Goal: Information Seeking & Learning: Learn about a topic

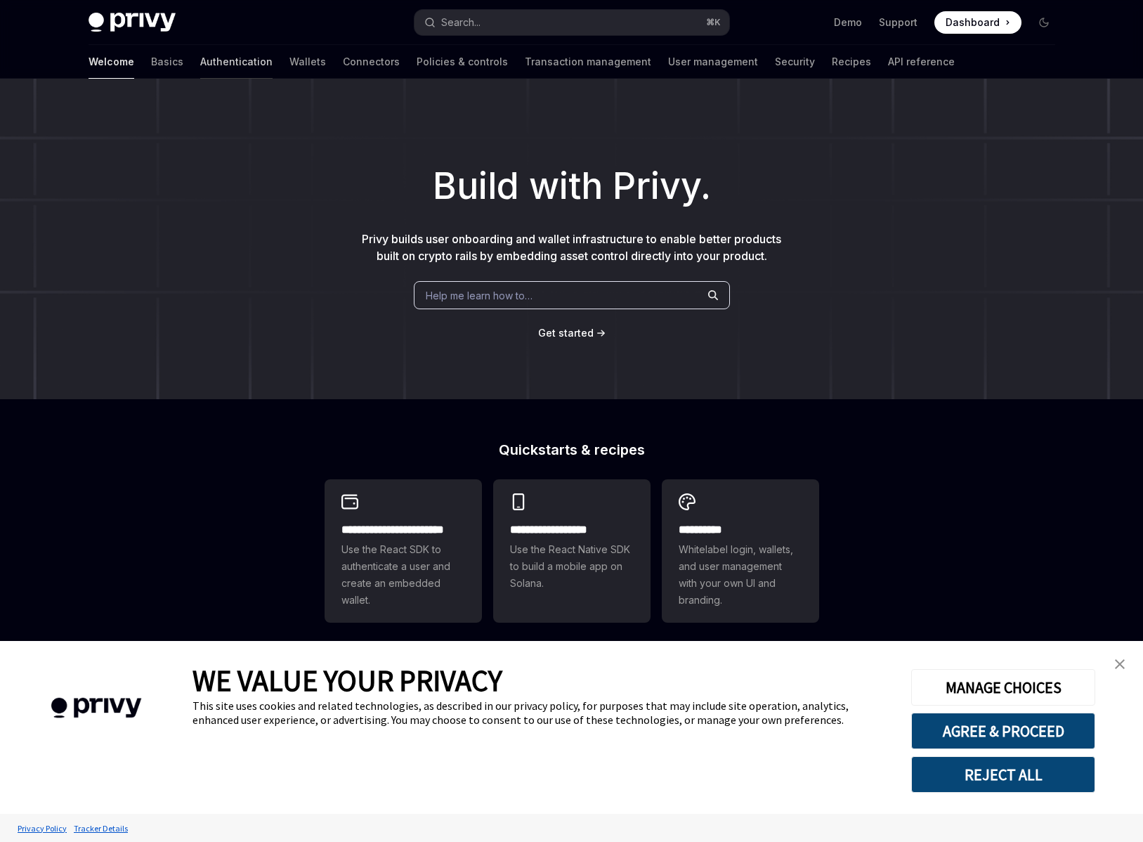
click at [200, 61] on link "Authentication" at bounding box center [236, 62] width 72 height 34
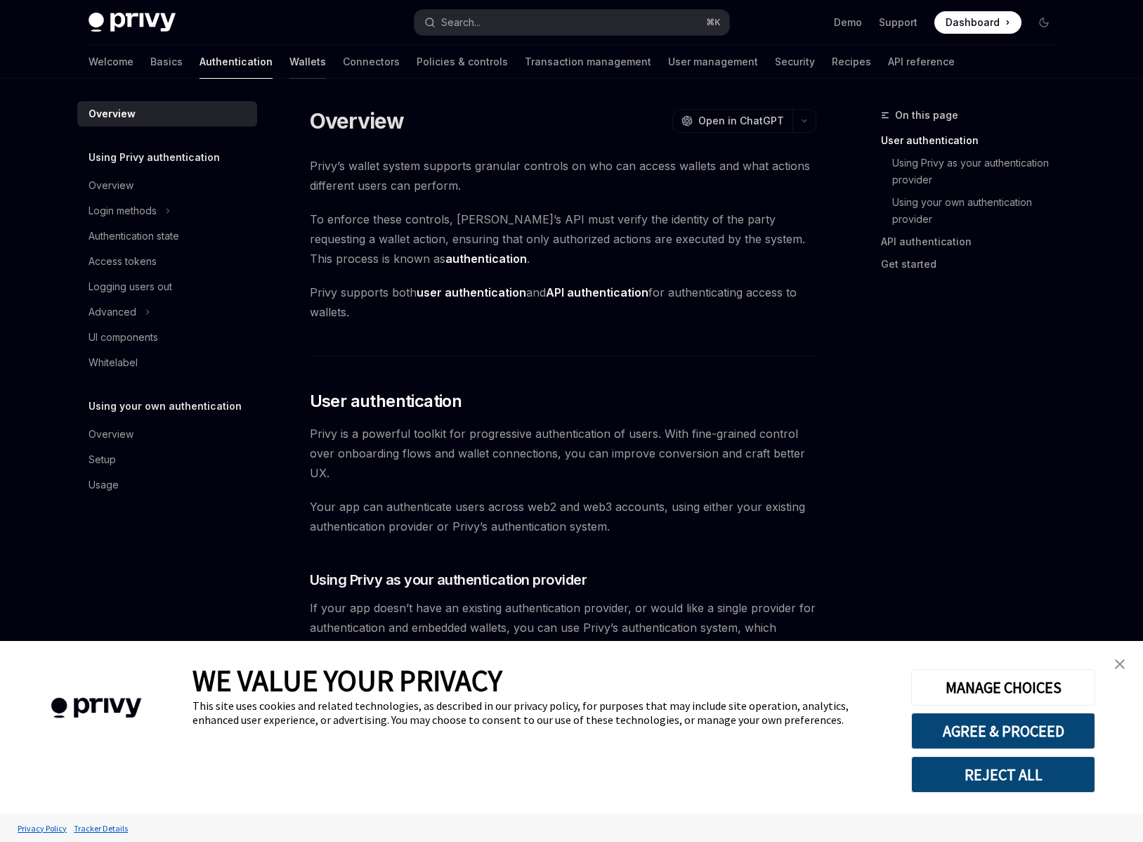
click at [289, 61] on link "Wallets" at bounding box center [307, 62] width 37 height 34
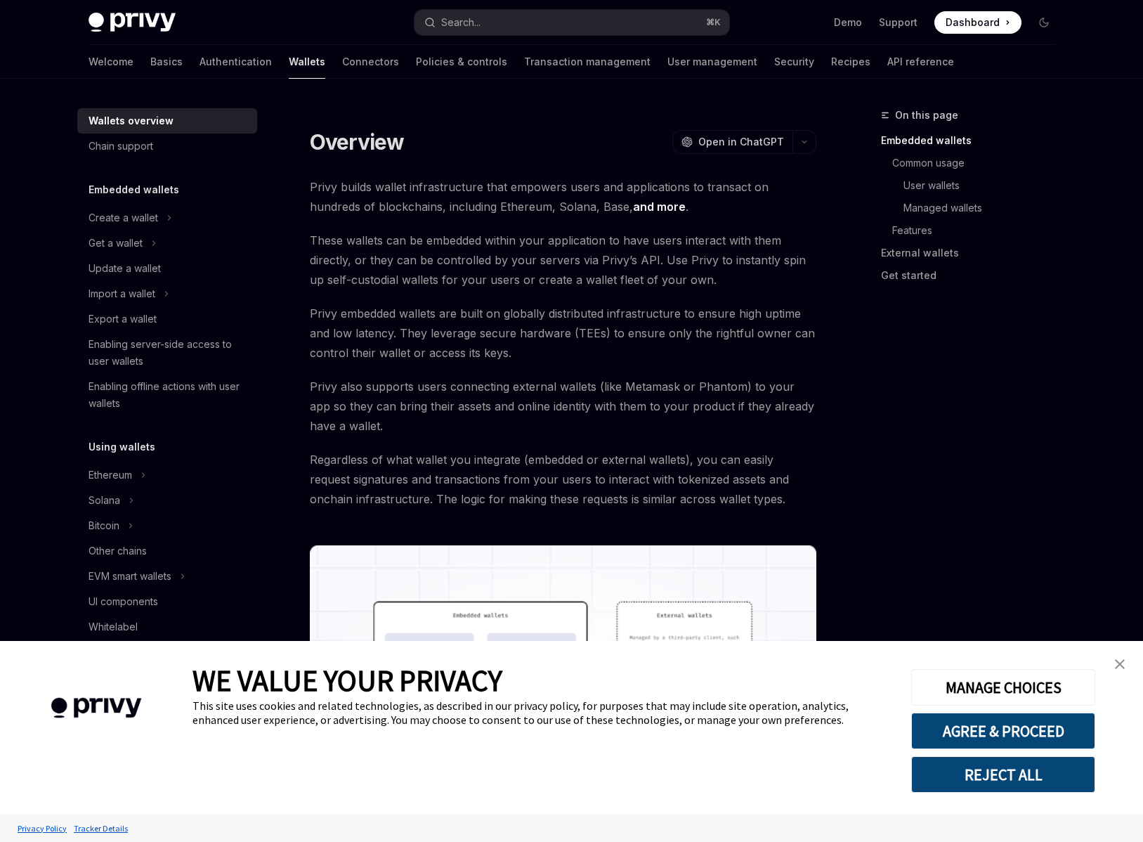
click at [1124, 664] on img "close banner" at bounding box center [1120, 664] width 10 height 10
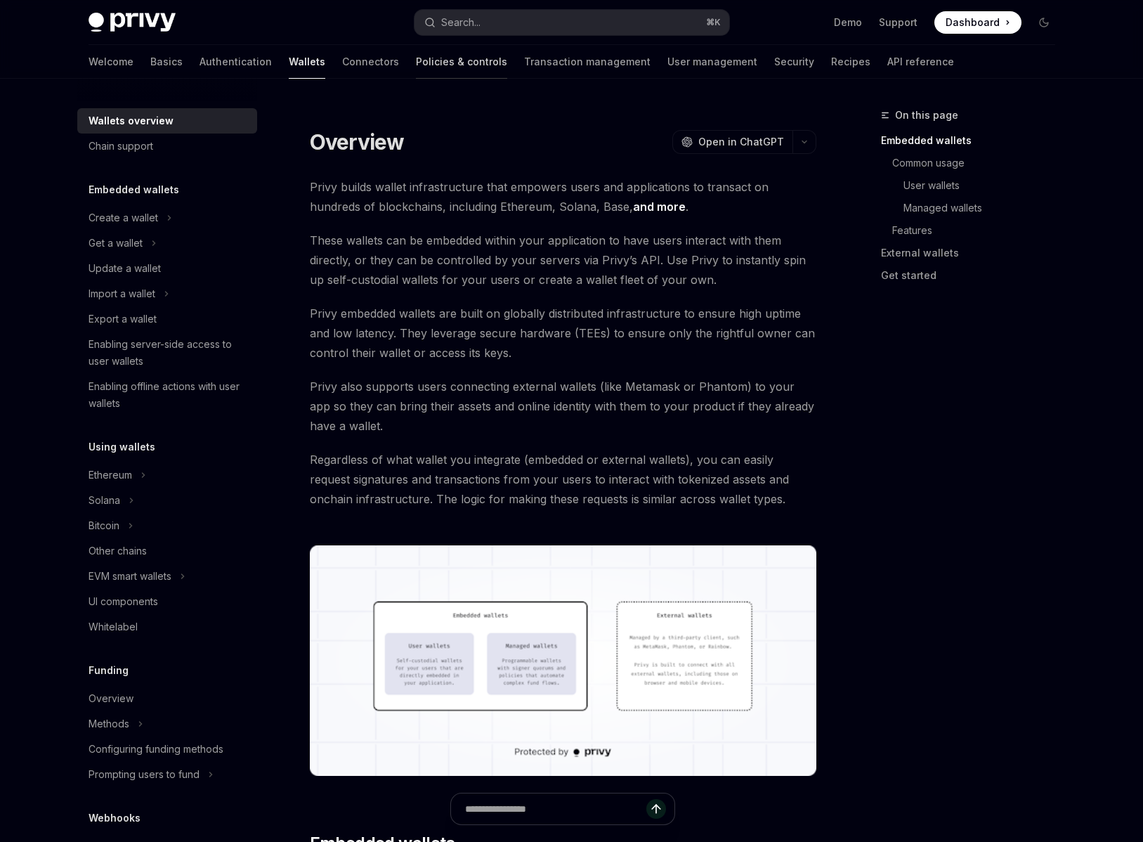
click at [416, 63] on link "Policies & controls" at bounding box center [461, 62] width 91 height 34
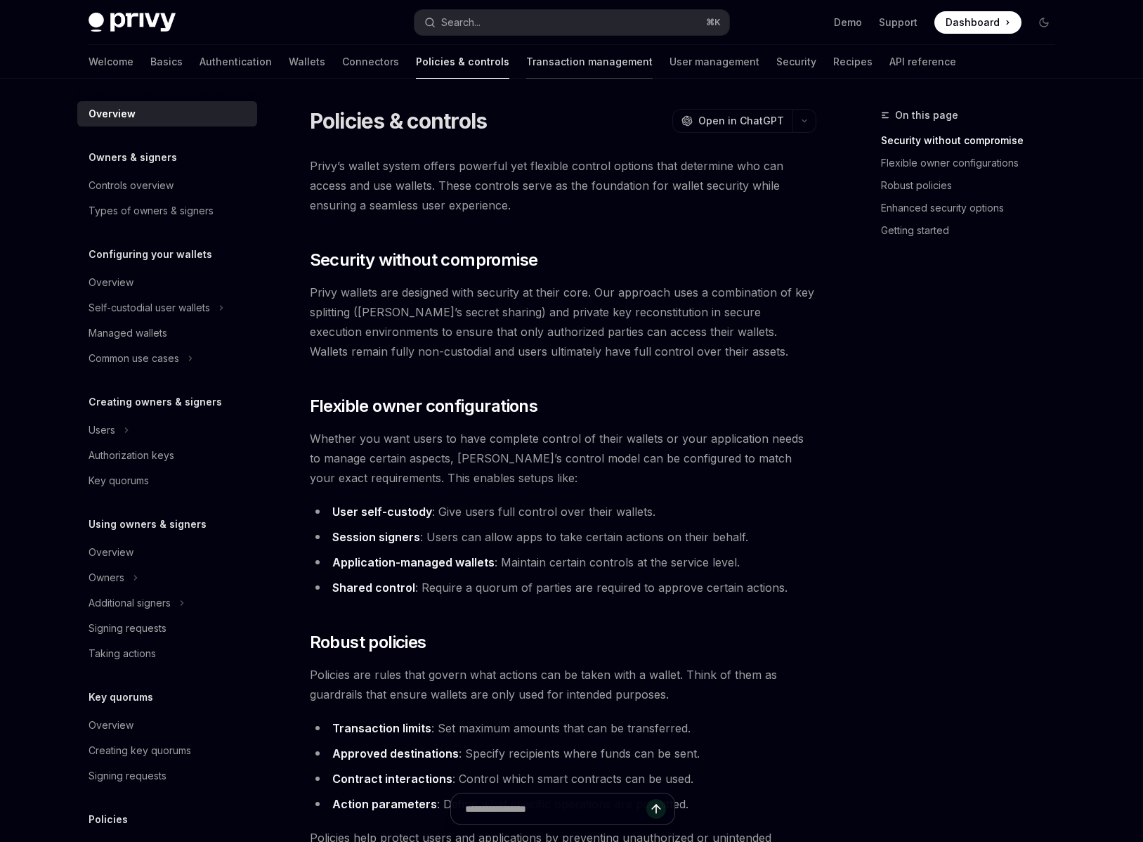
click at [526, 70] on link "Transaction management" at bounding box center [589, 62] width 126 height 34
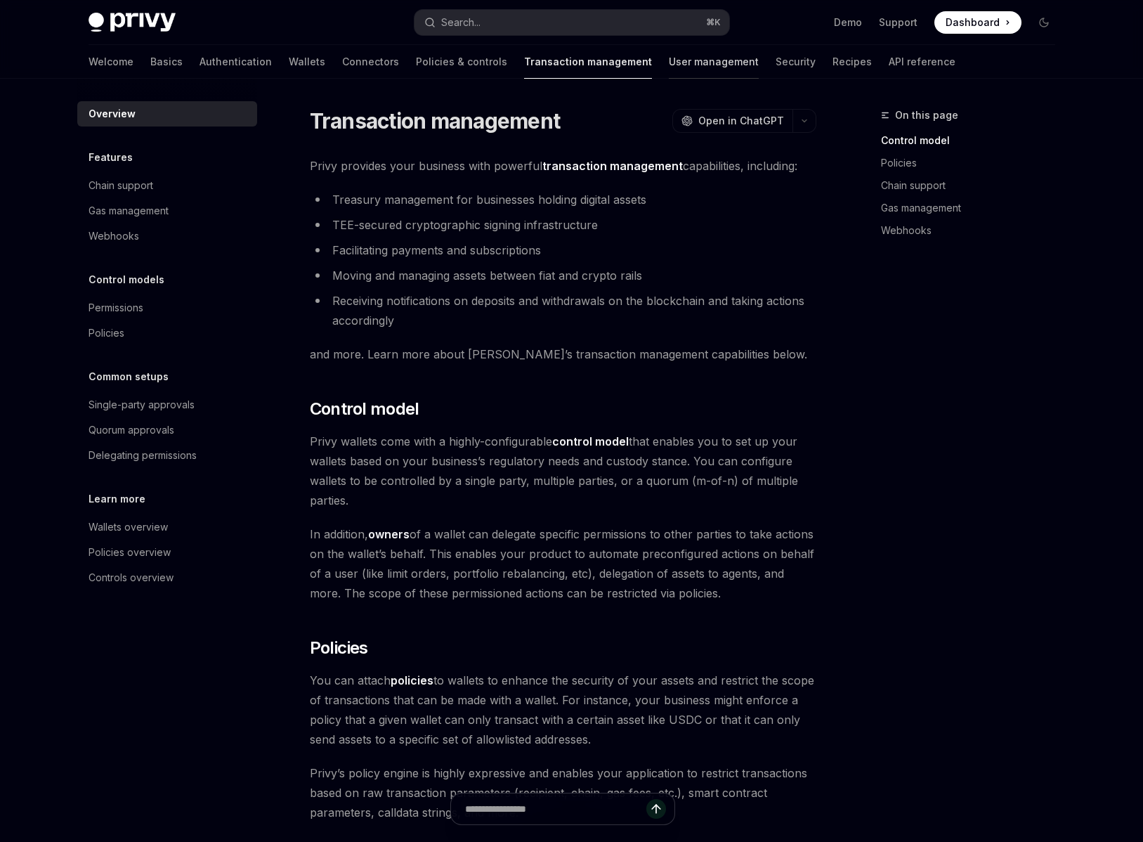
click at [669, 63] on link "User management" at bounding box center [714, 62] width 90 height 34
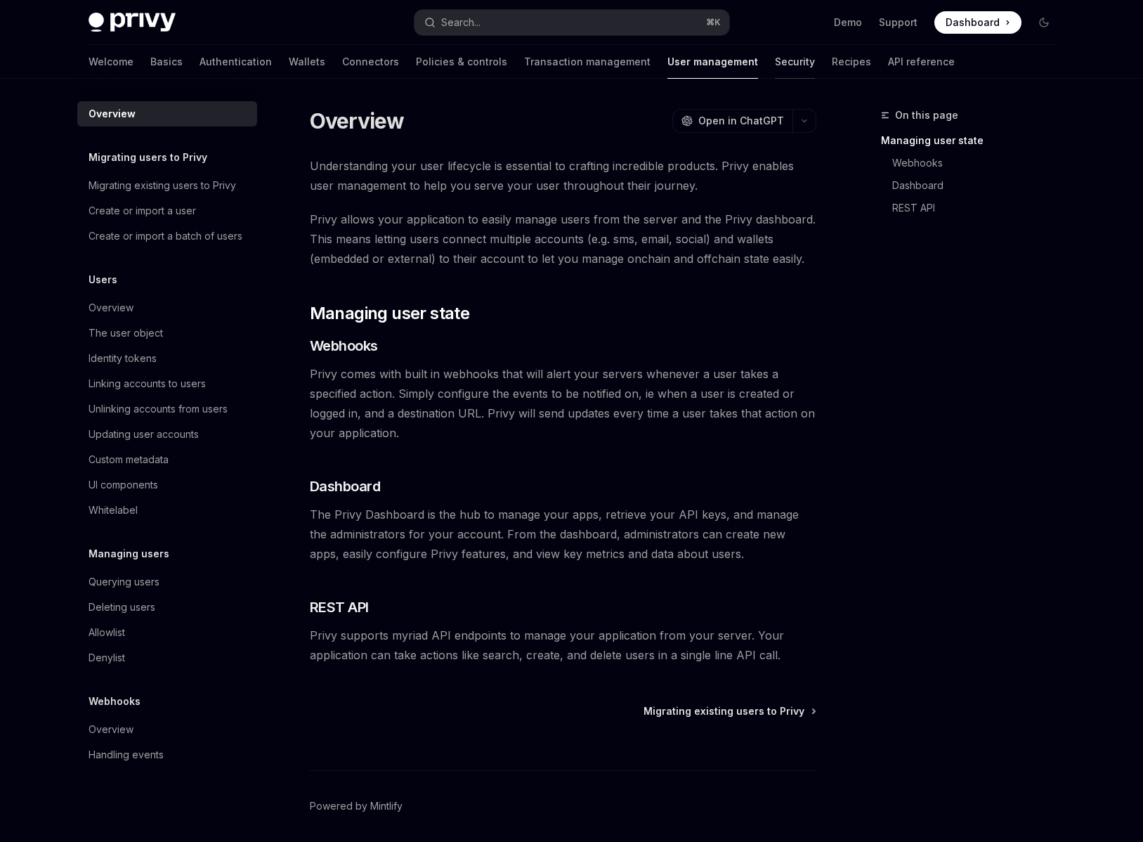
click at [775, 64] on link "Security" at bounding box center [795, 62] width 40 height 34
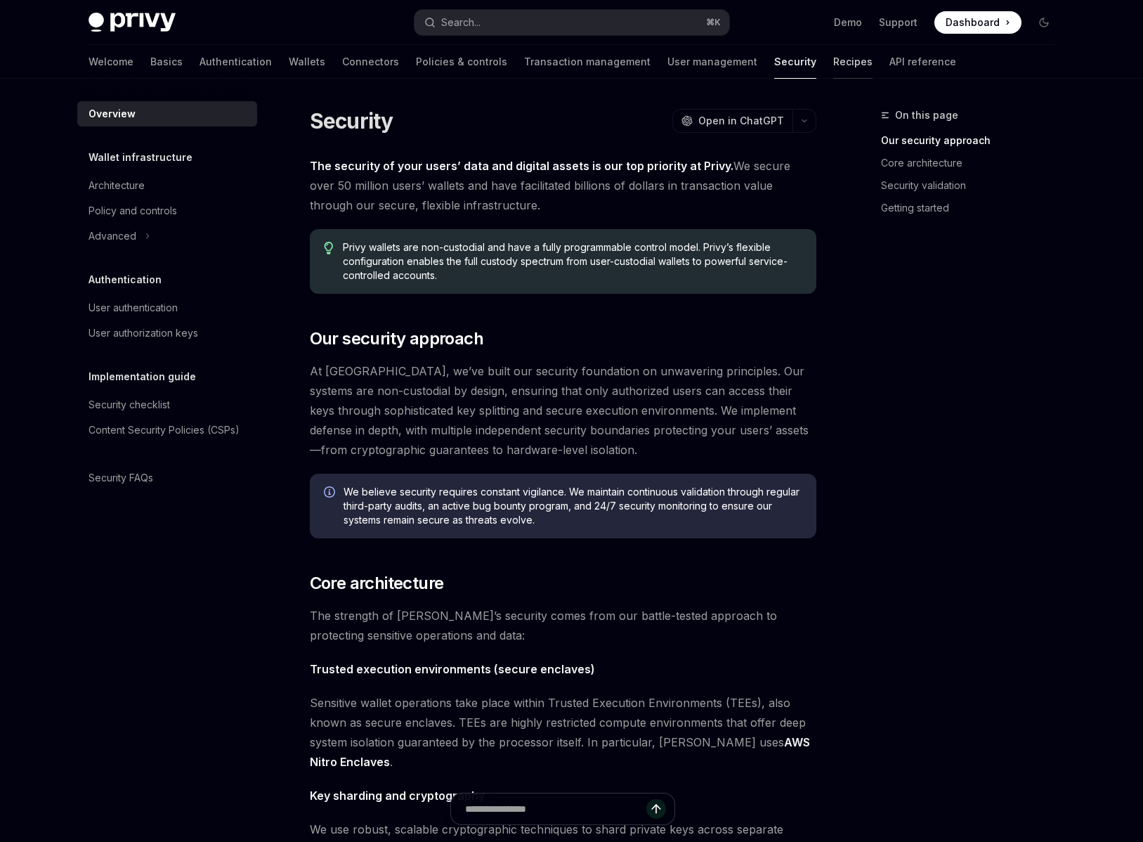
click at [833, 65] on link "Recipes" at bounding box center [852, 62] width 39 height 34
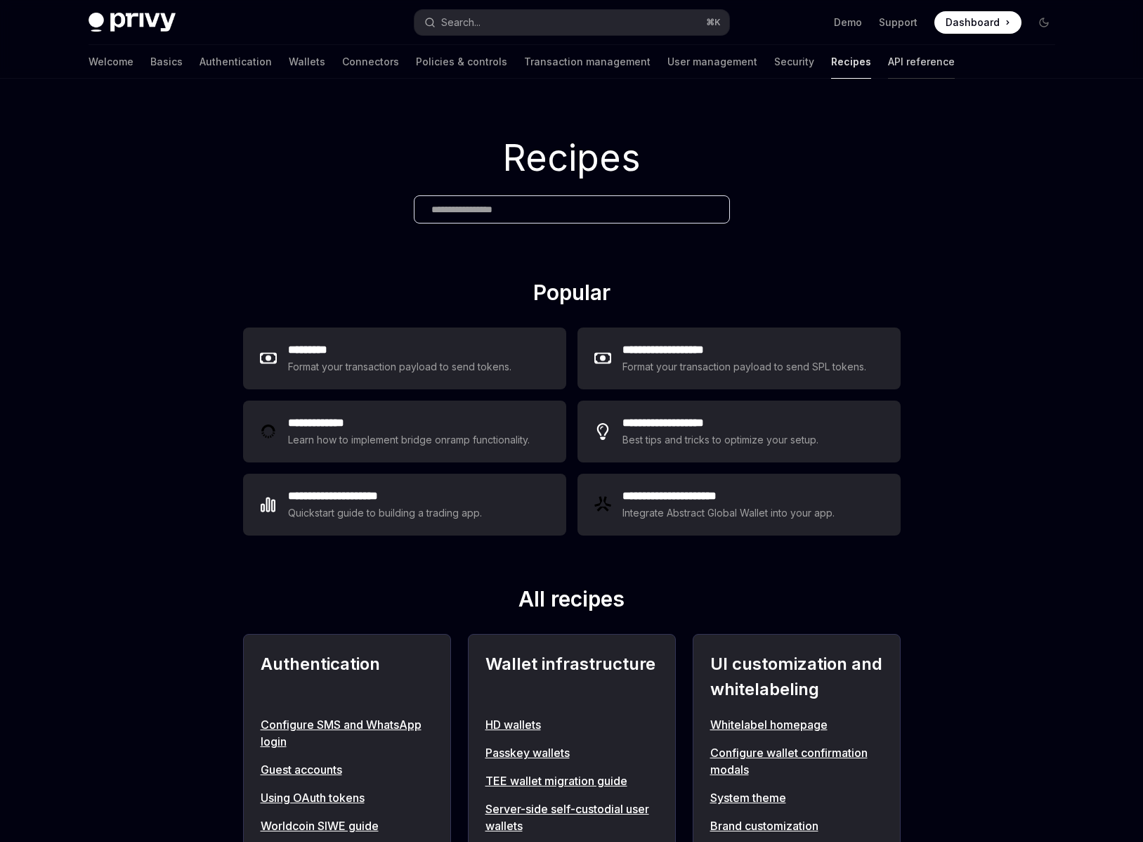
click at [888, 64] on link "API reference" at bounding box center [921, 62] width 67 height 34
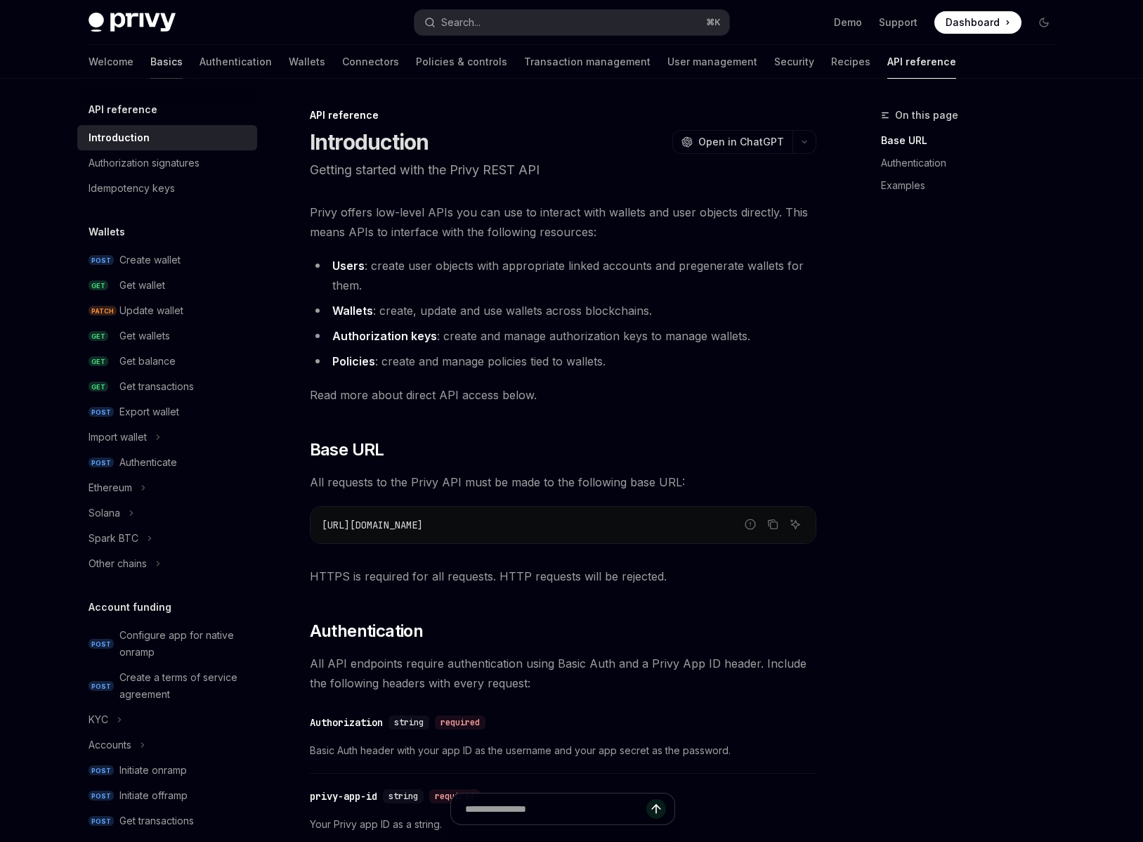
click at [150, 60] on link "Basics" at bounding box center [166, 62] width 32 height 34
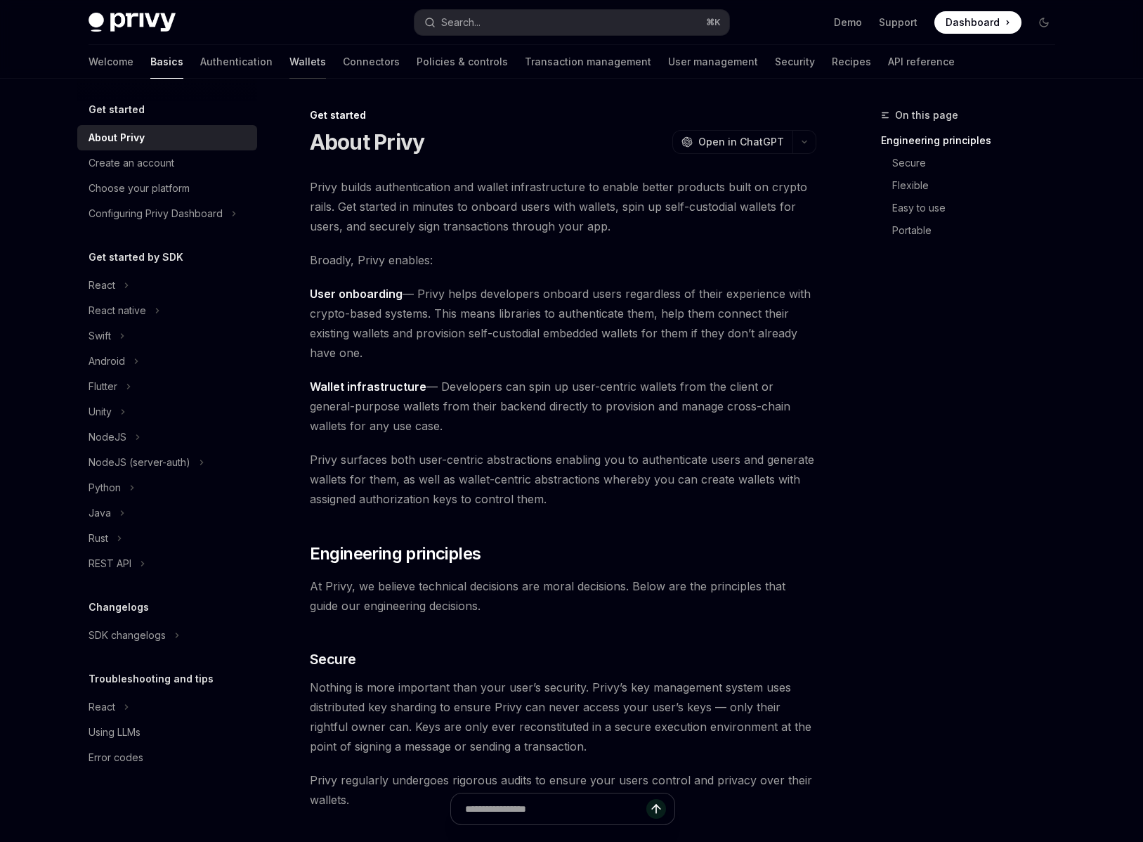
click at [289, 78] on div at bounding box center [307, 78] width 37 height 1
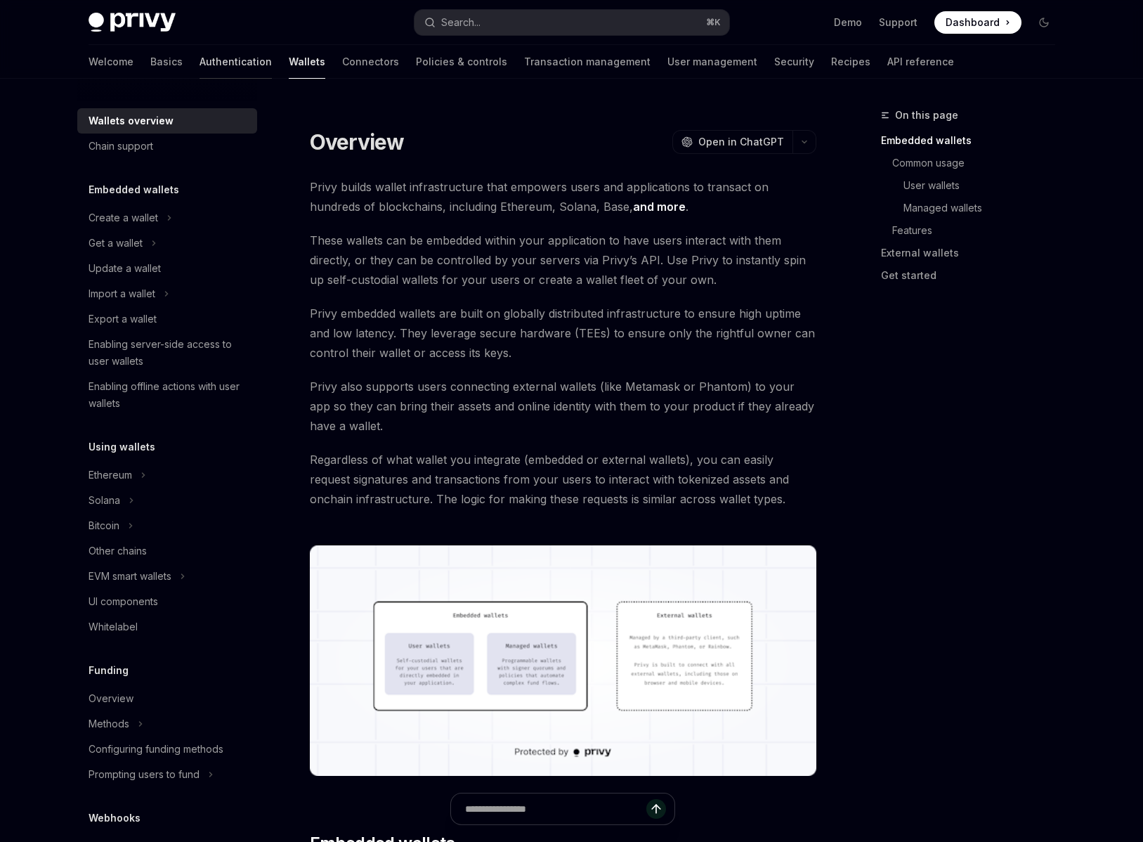
click at [200, 75] on link "Authentication" at bounding box center [236, 62] width 72 height 34
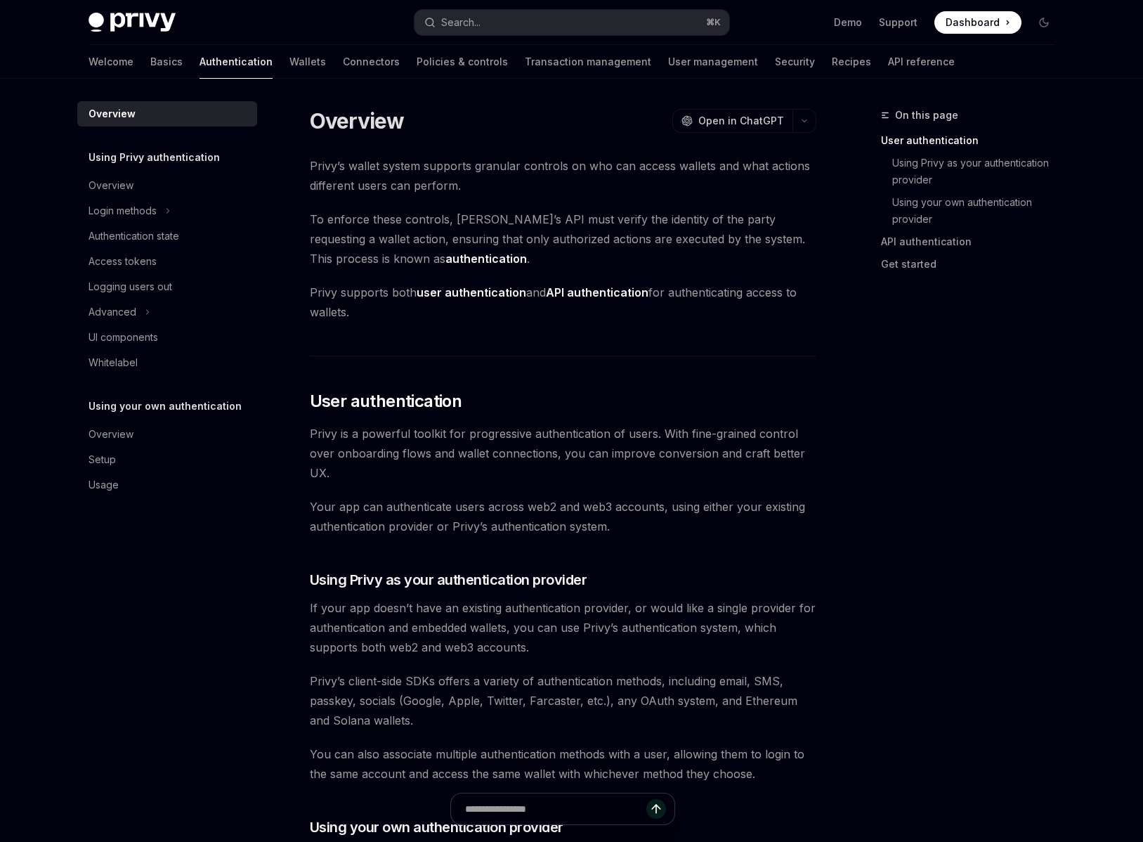
click at [256, 79] on div at bounding box center [167, 90] width 180 height 22
click at [289, 73] on link "Wallets" at bounding box center [307, 62] width 37 height 34
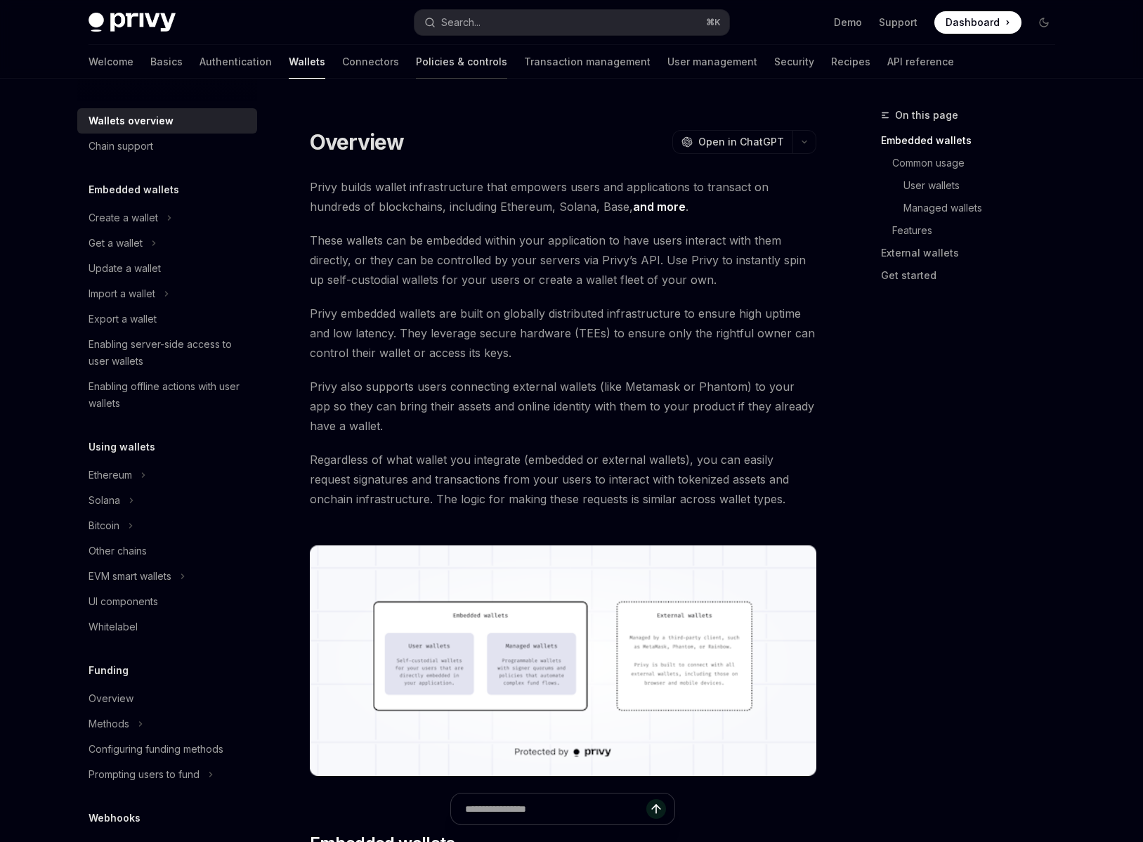
click at [416, 74] on link "Policies & controls" at bounding box center [461, 62] width 91 height 34
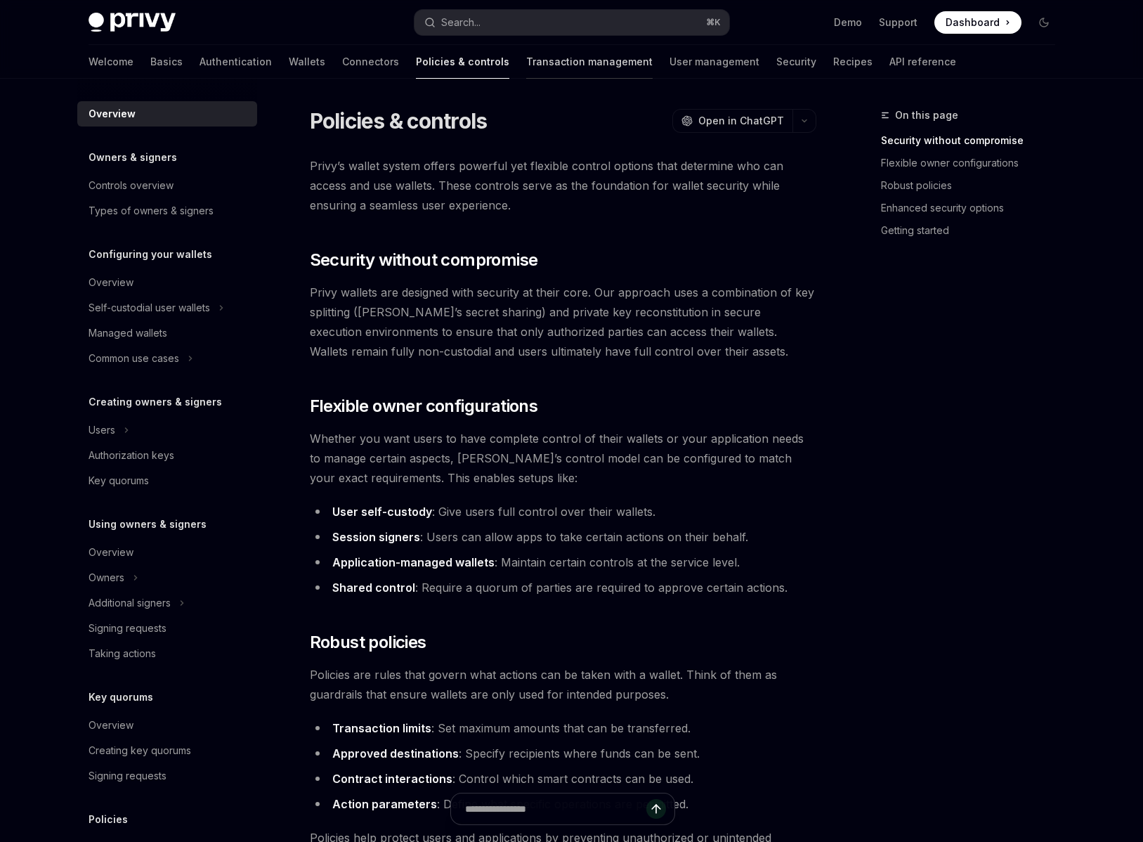
click at [526, 70] on link "Transaction management" at bounding box center [589, 62] width 126 height 34
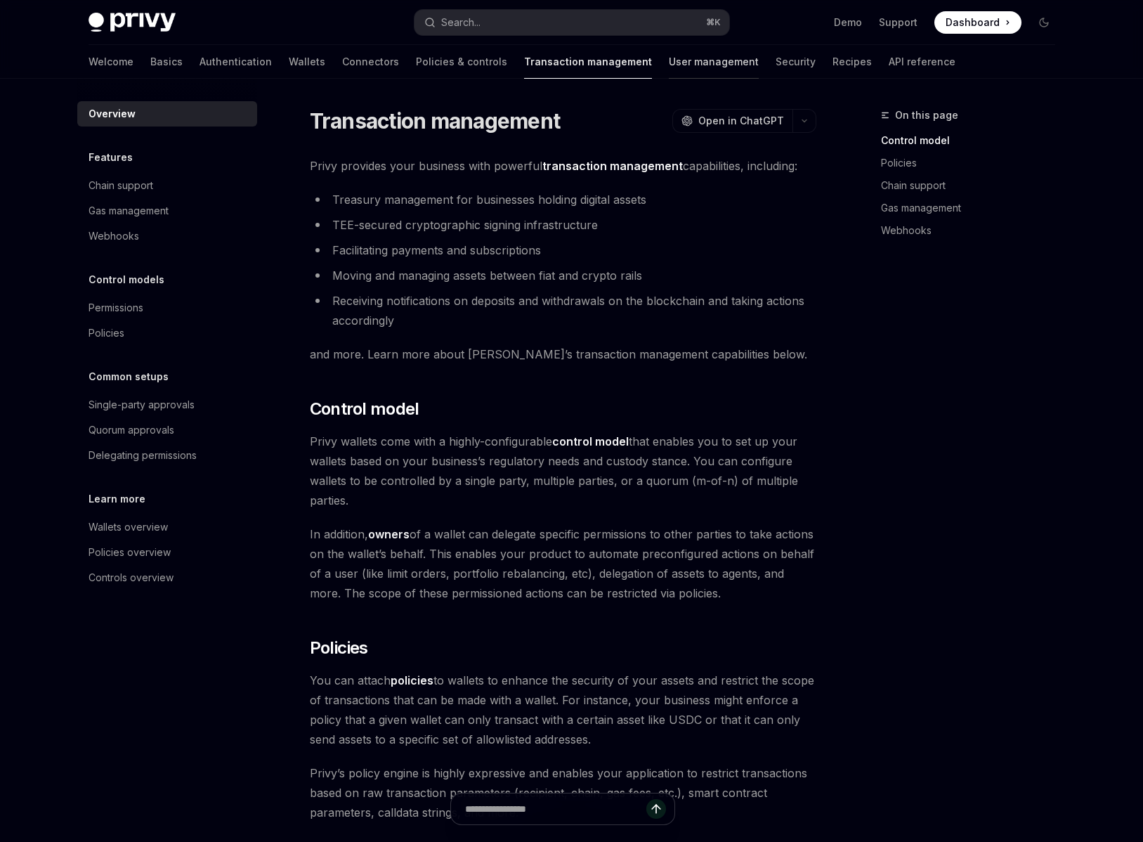
click at [669, 65] on link "User management" at bounding box center [714, 62] width 90 height 34
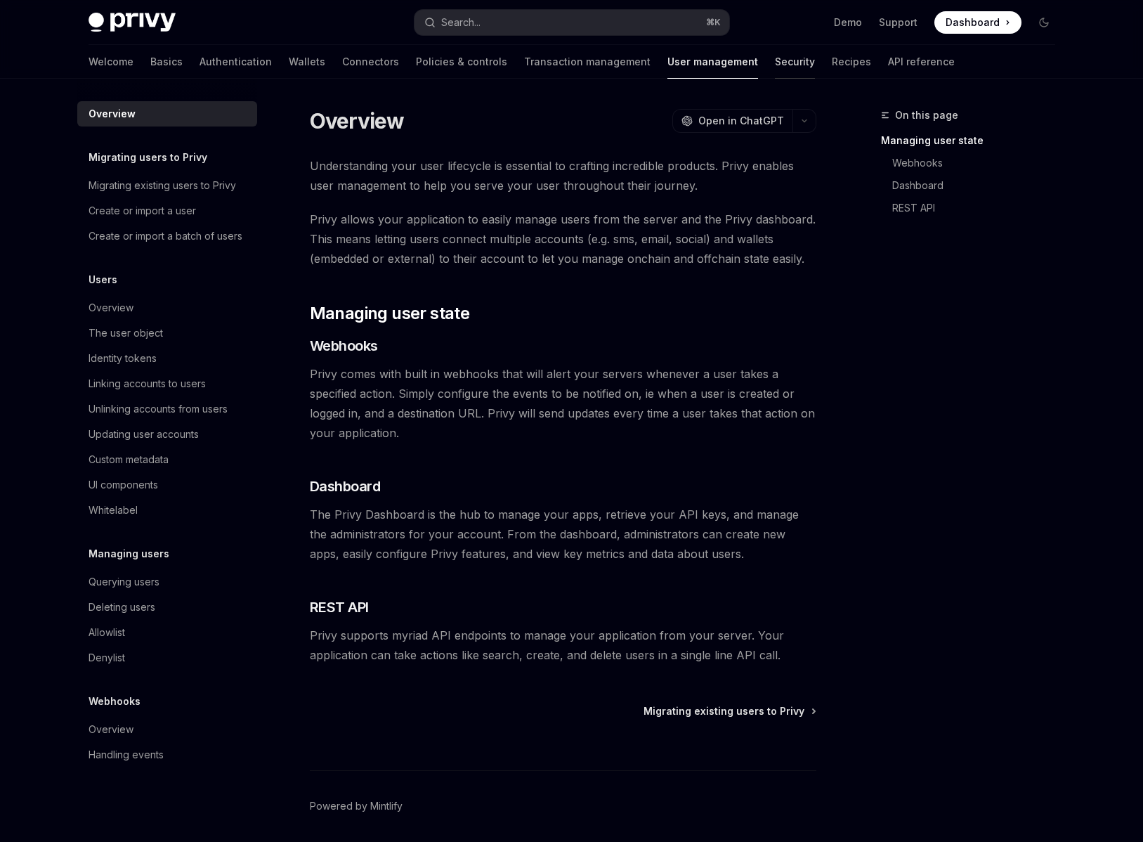
click at [775, 68] on link "Security" at bounding box center [795, 62] width 40 height 34
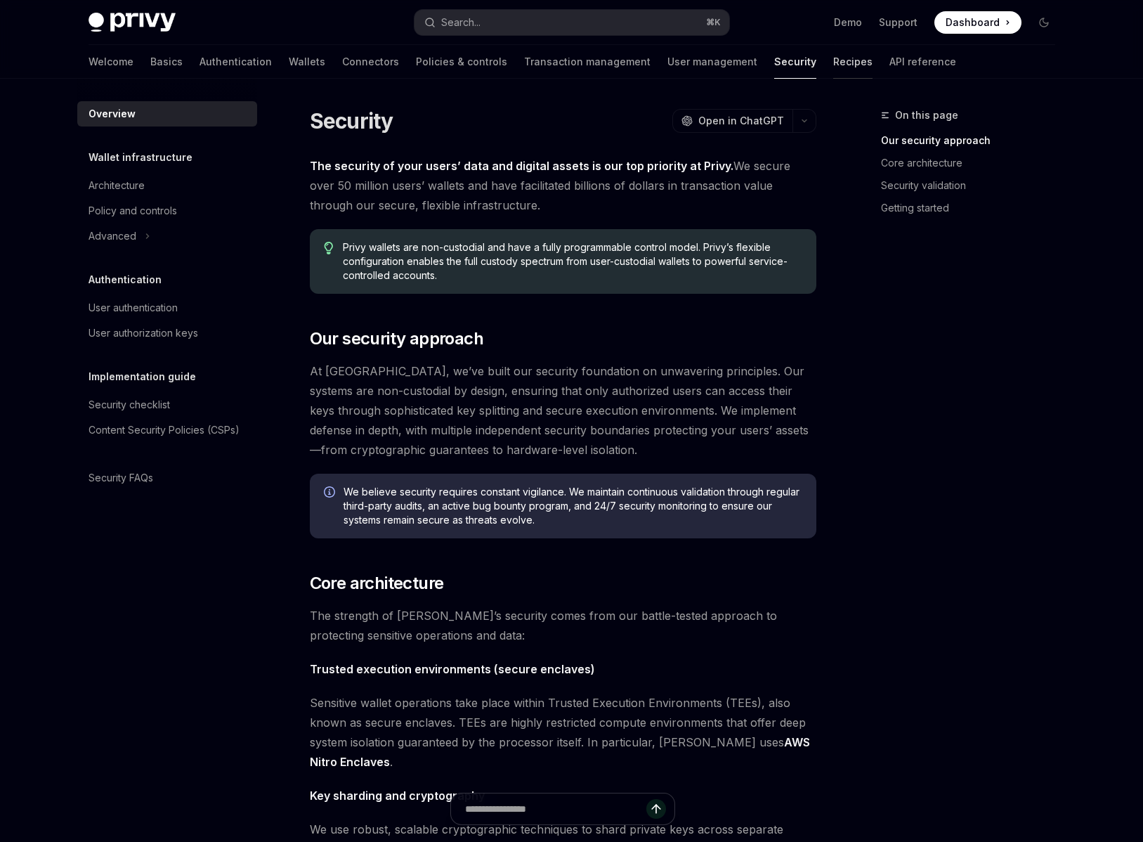
click at [833, 72] on link "Recipes" at bounding box center [852, 62] width 39 height 34
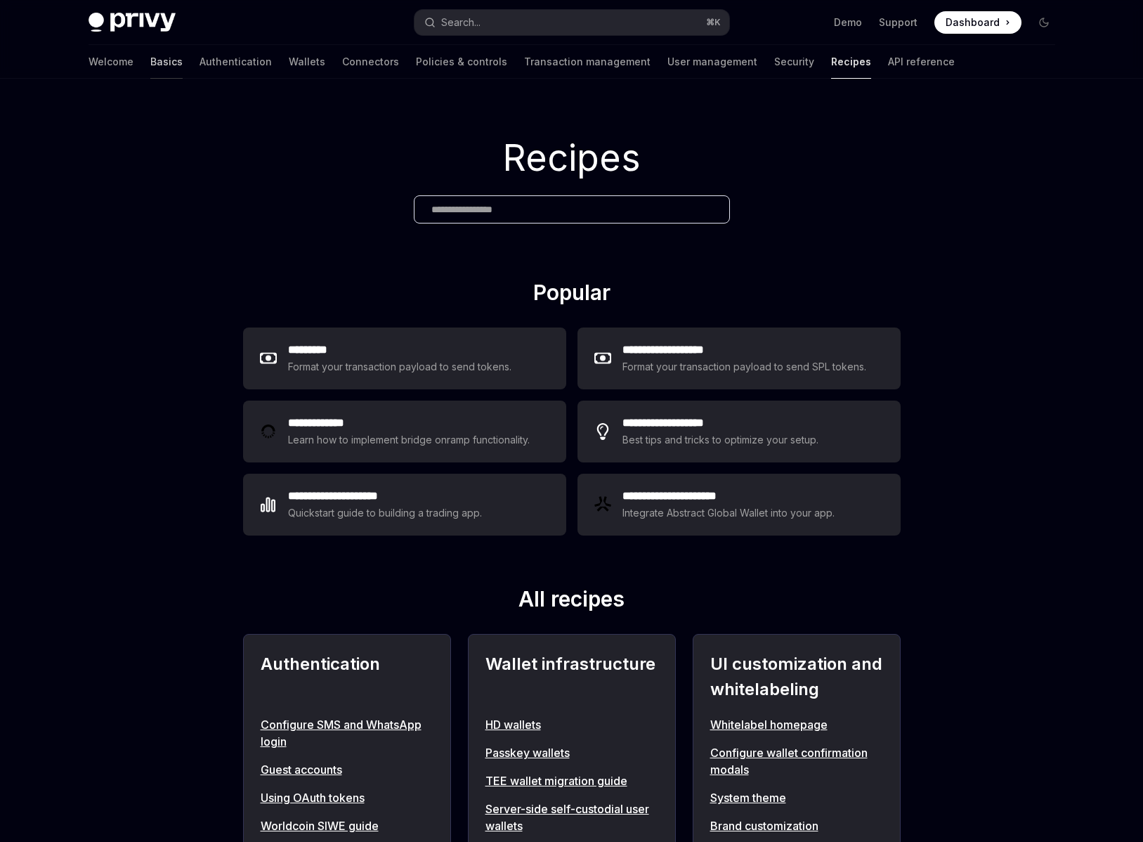
click at [150, 78] on div at bounding box center [166, 78] width 32 height 1
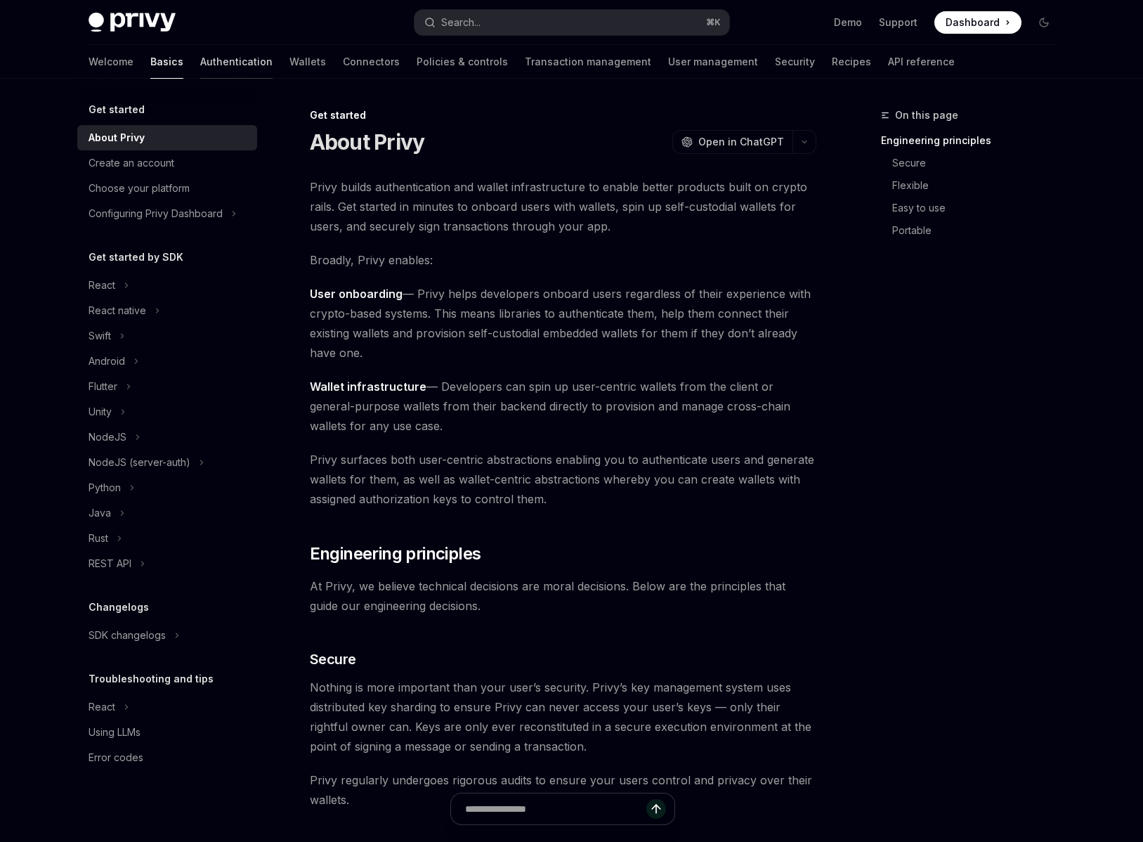
click at [200, 76] on link "Authentication" at bounding box center [236, 62] width 72 height 34
type textarea "*"
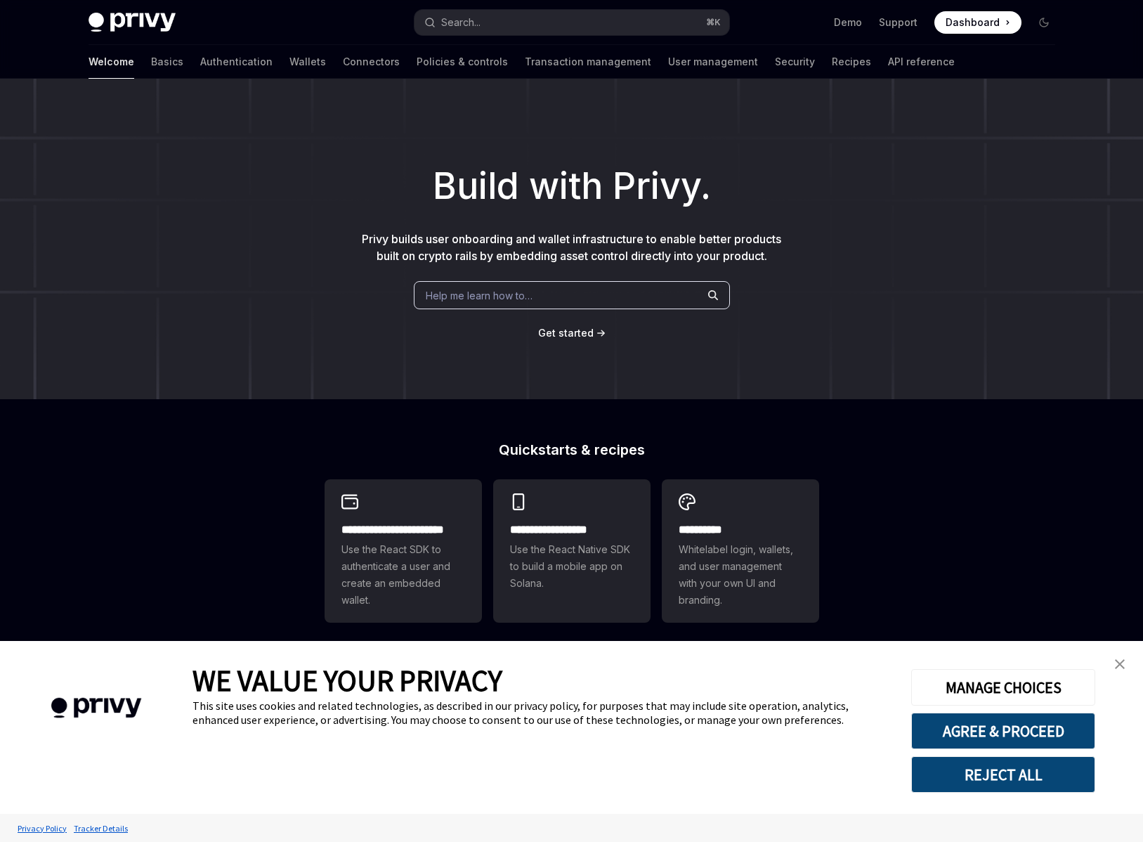
click at [1121, 667] on img "close banner" at bounding box center [1120, 664] width 10 height 10
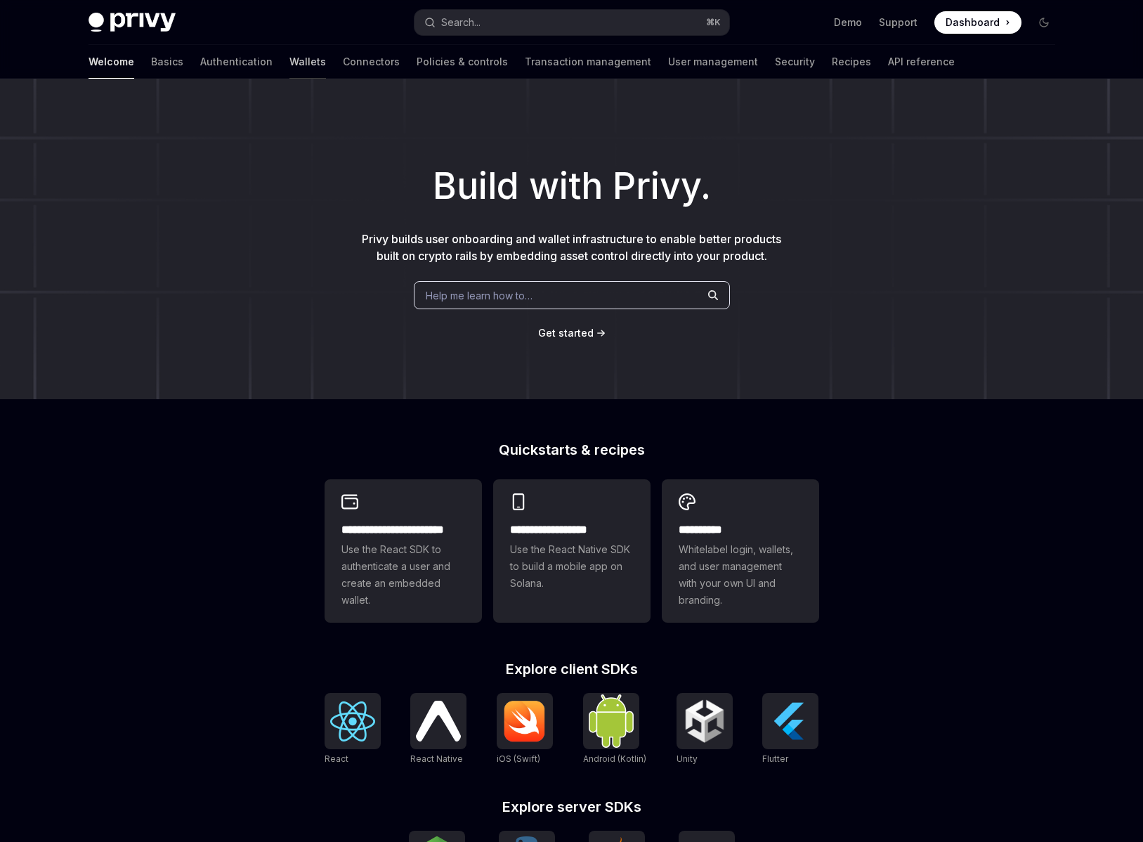
click at [289, 60] on link "Wallets" at bounding box center [307, 62] width 37 height 34
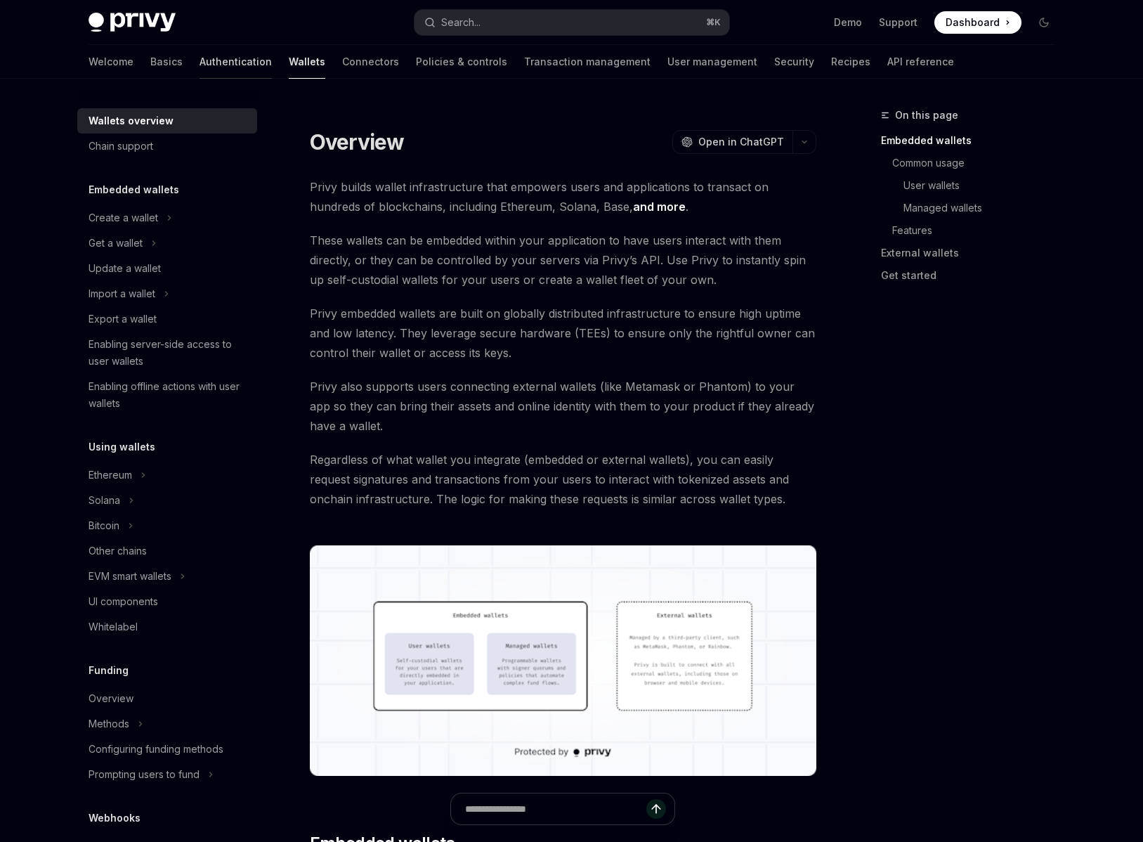
click at [200, 60] on link "Authentication" at bounding box center [236, 62] width 72 height 34
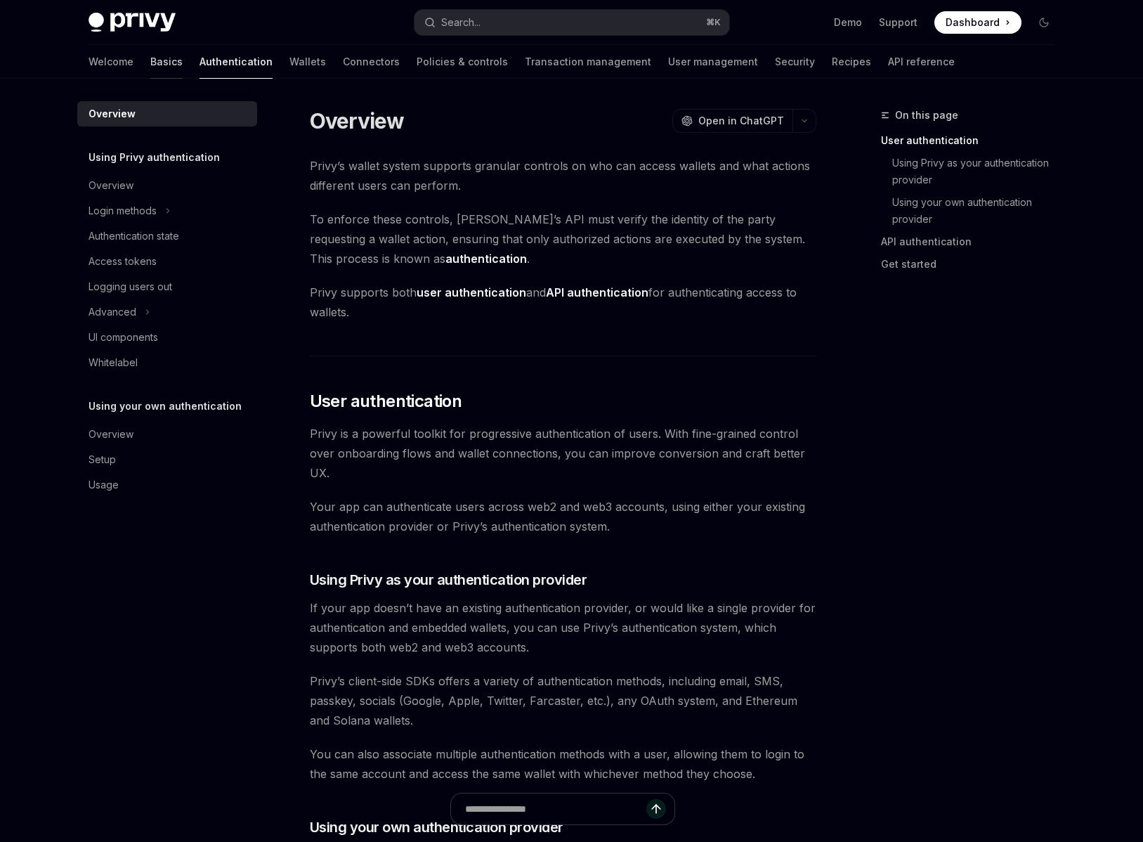
click at [150, 68] on link "Basics" at bounding box center [166, 62] width 32 height 34
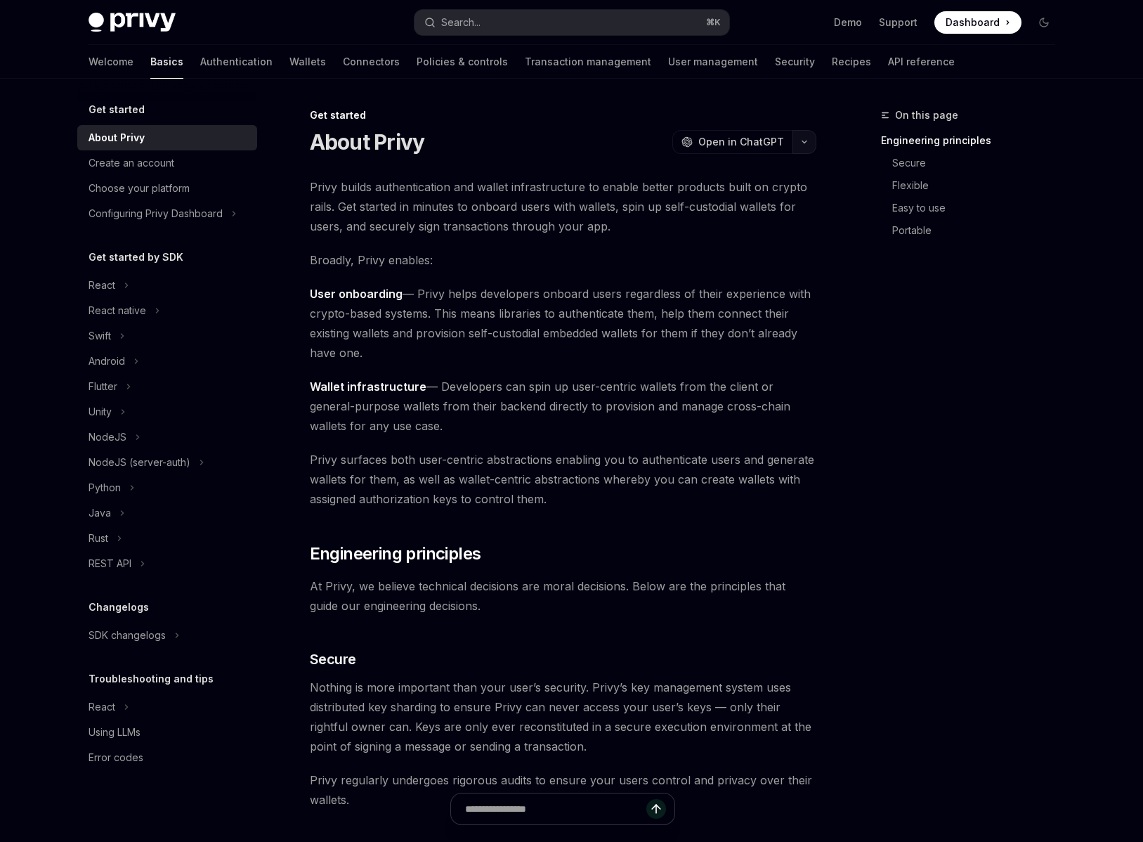
click at [803, 143] on icon "button" at bounding box center [804, 142] width 4 height 2
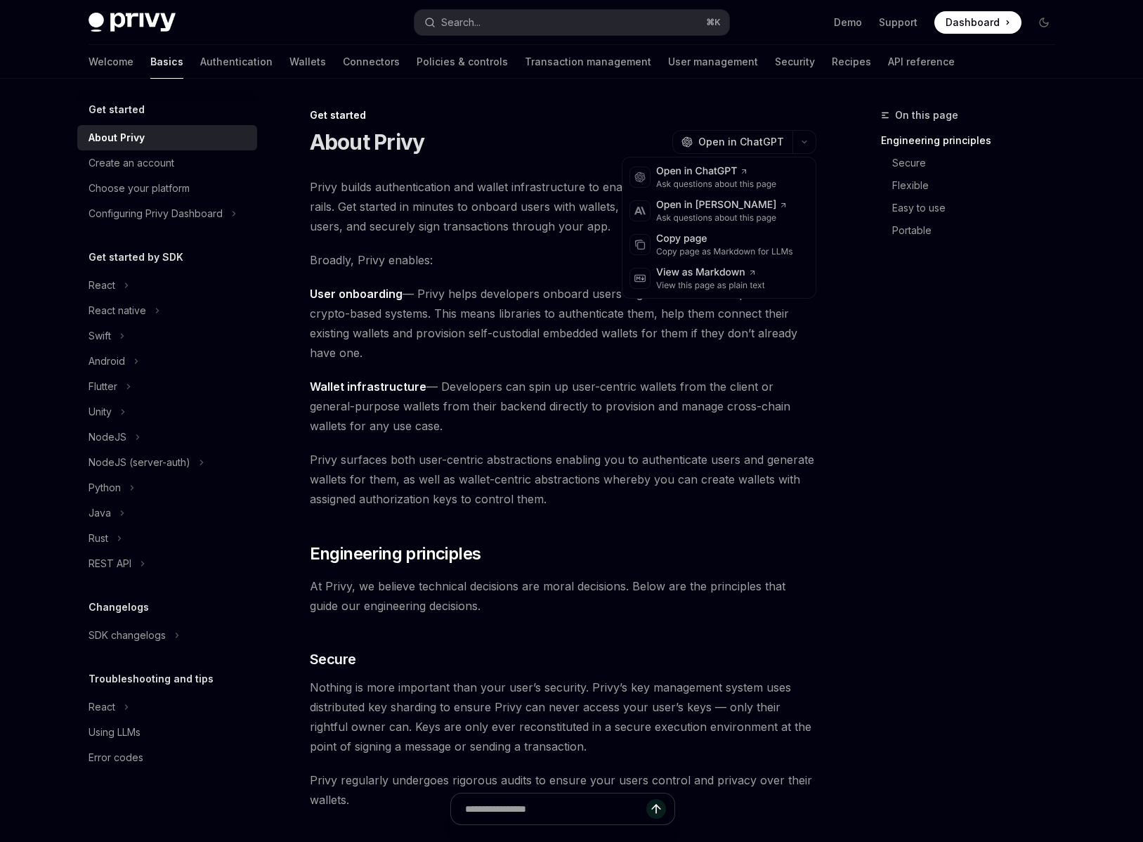
click at [575, 322] on span "User onboarding — Privy helps developers onboard users regardless of their expe…" at bounding box center [563, 323] width 506 height 79
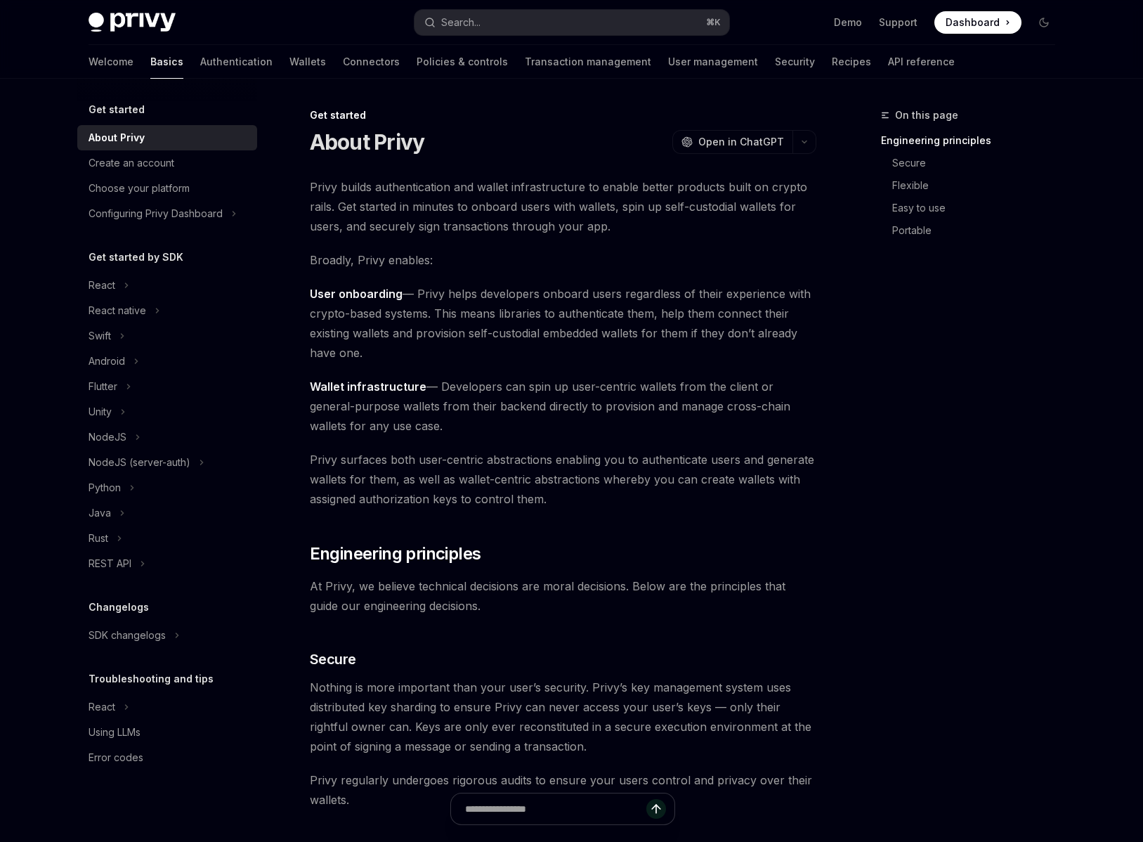
scroll to position [1051, 0]
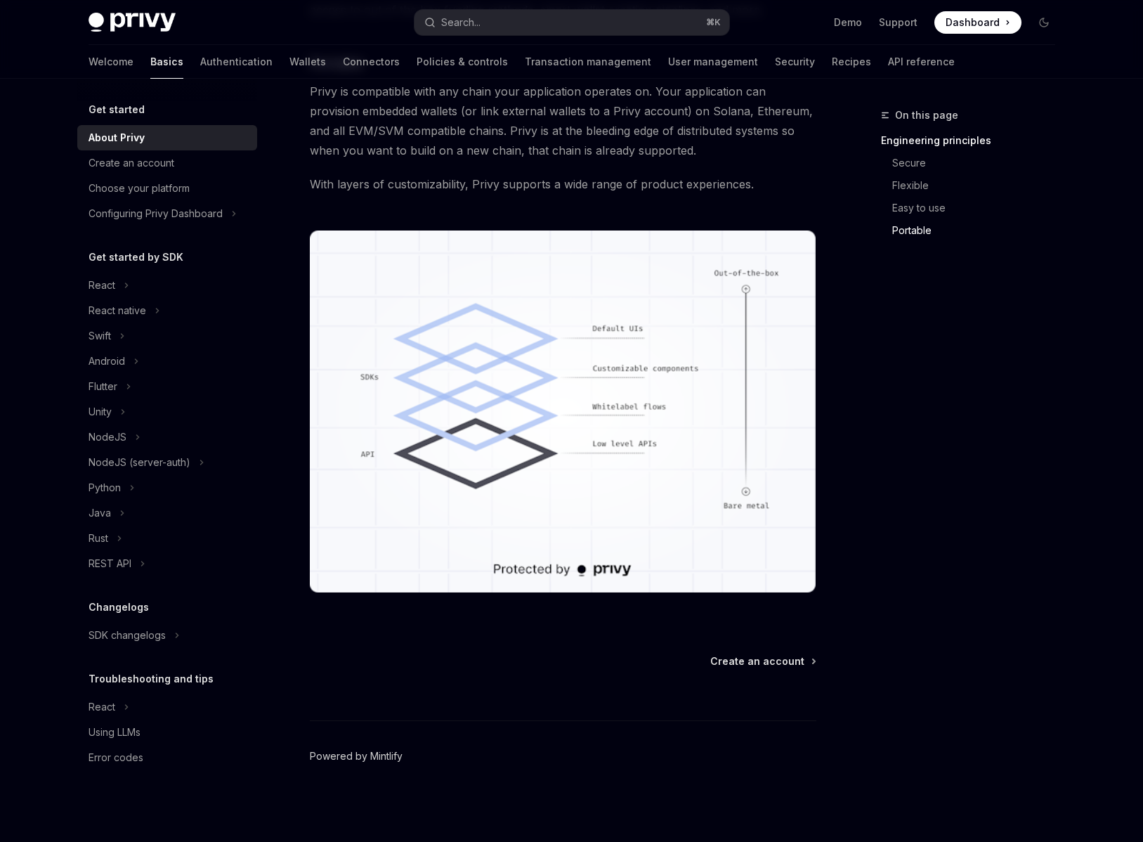
click at [388, 754] on link "Powered by Mintlify" at bounding box center [356, 756] width 93 height 14
click at [289, 51] on link "Wallets" at bounding box center [307, 62] width 37 height 34
type textarea "*"
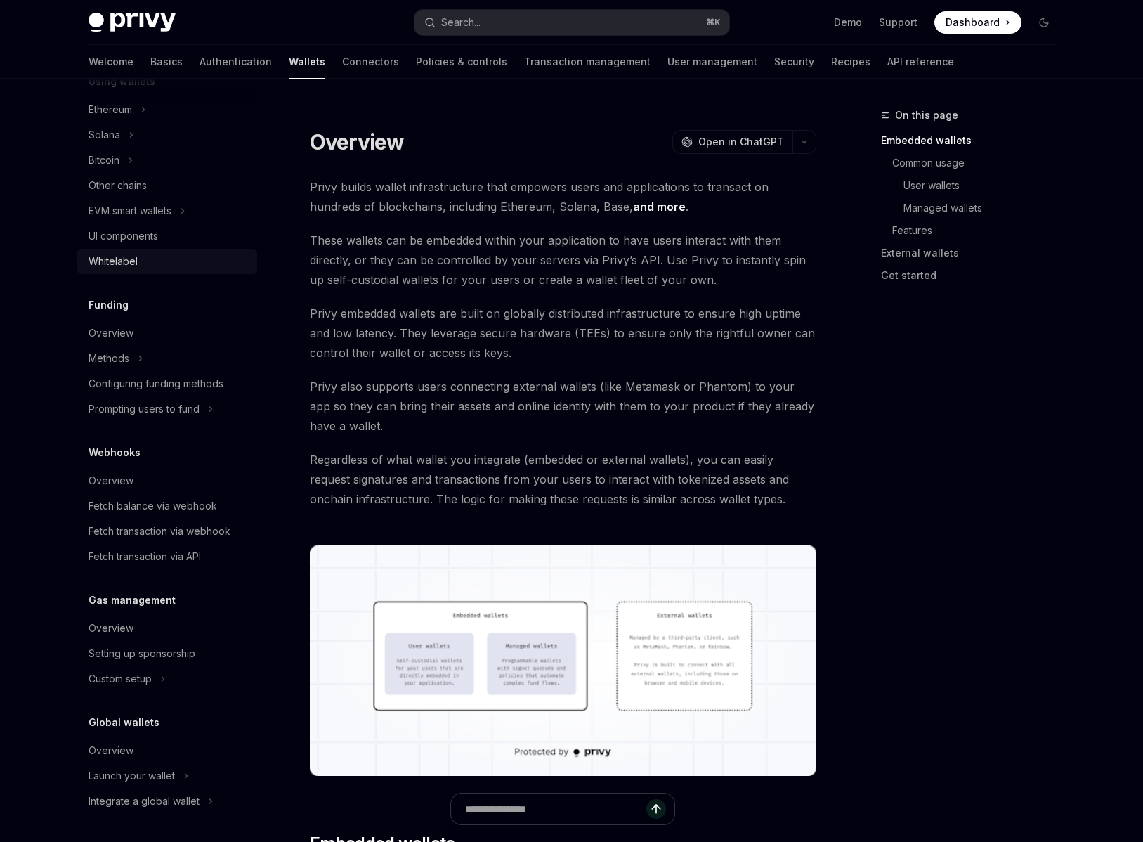
scroll to position [365, 0]
